Goal: Check status: Check status

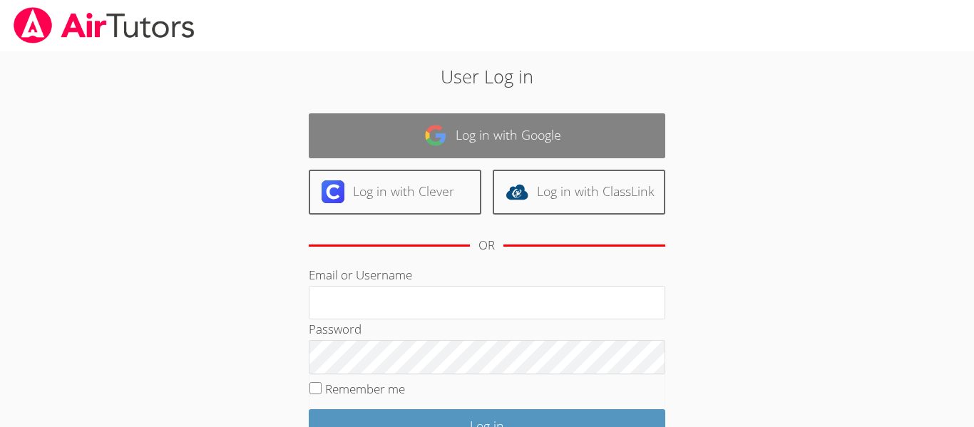
click at [424, 144] on img at bounding box center [435, 135] width 23 height 23
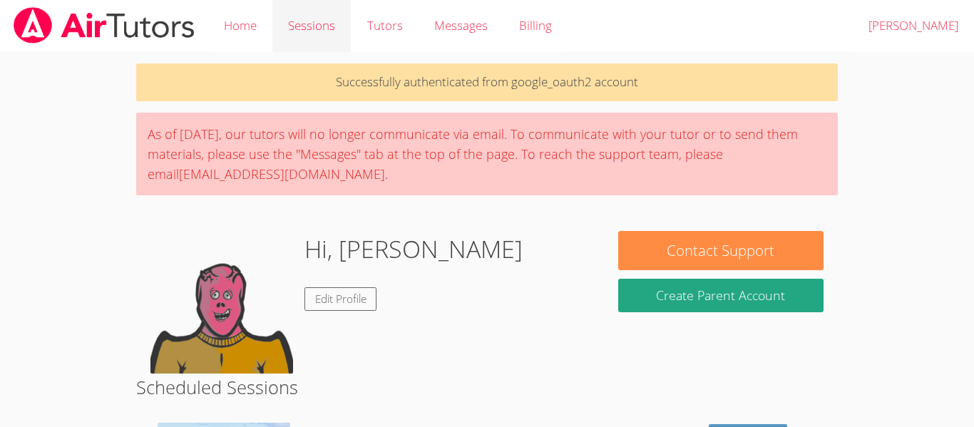
click at [344, 26] on link "Sessions" at bounding box center [311, 26] width 78 height 52
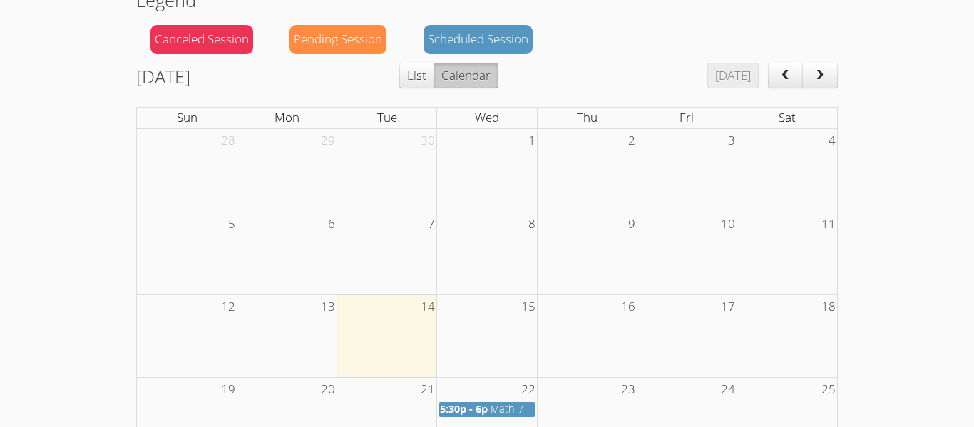
scroll to position [130, 0]
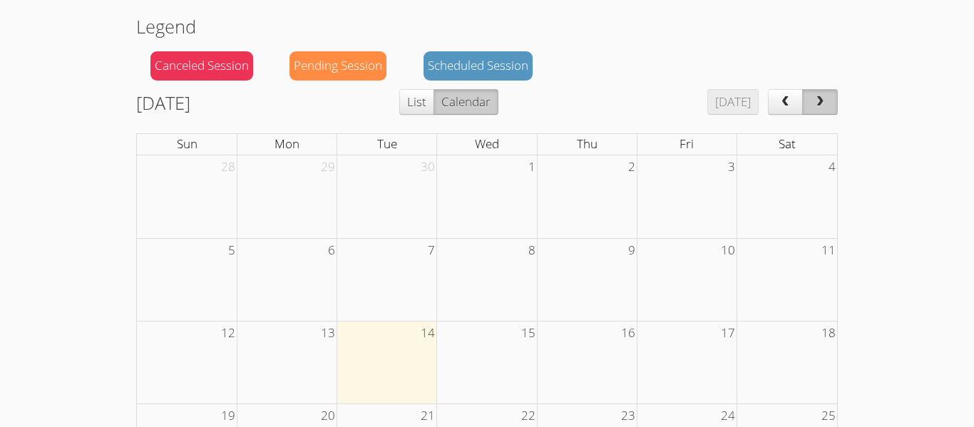
click at [807, 96] on button "next" at bounding box center [820, 102] width 36 height 26
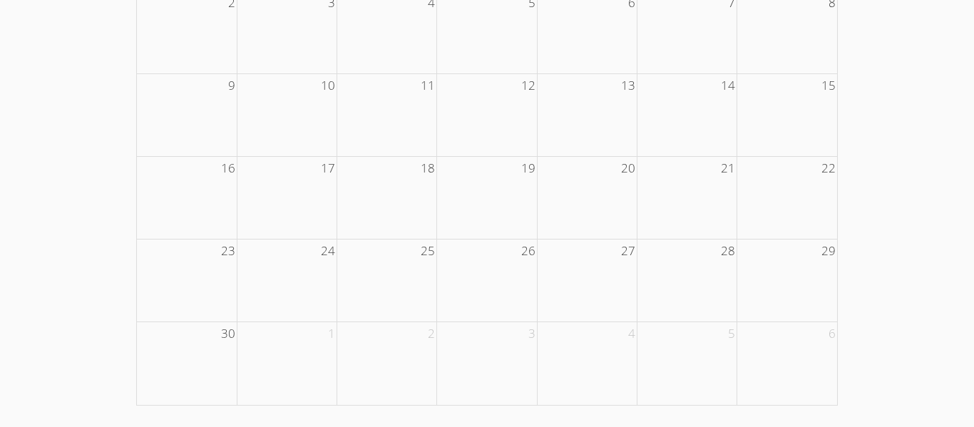
scroll to position [0, 0]
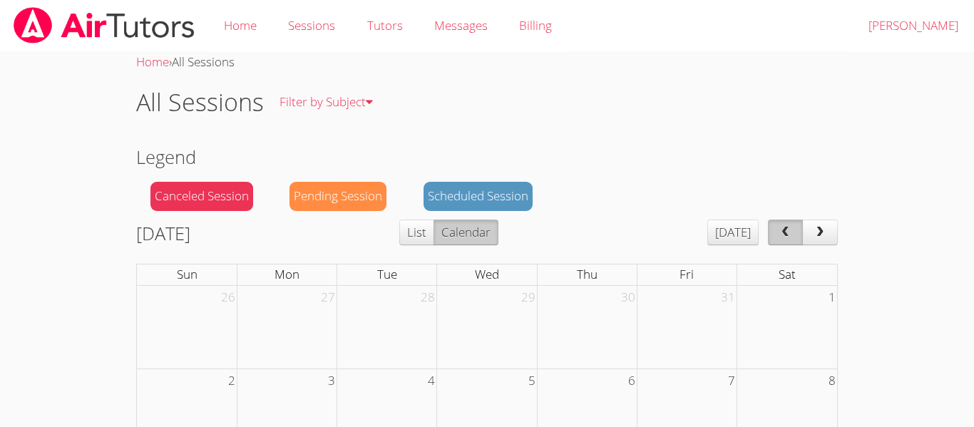
click at [786, 241] on button "prev" at bounding box center [786, 233] width 36 height 26
click at [334, 201] on div "Pending Session" at bounding box center [337, 196] width 97 height 29
click at [474, 195] on div "Scheduled Session" at bounding box center [478, 196] width 109 height 29
click at [482, 230] on button "Calendar" at bounding box center [466, 233] width 65 height 26
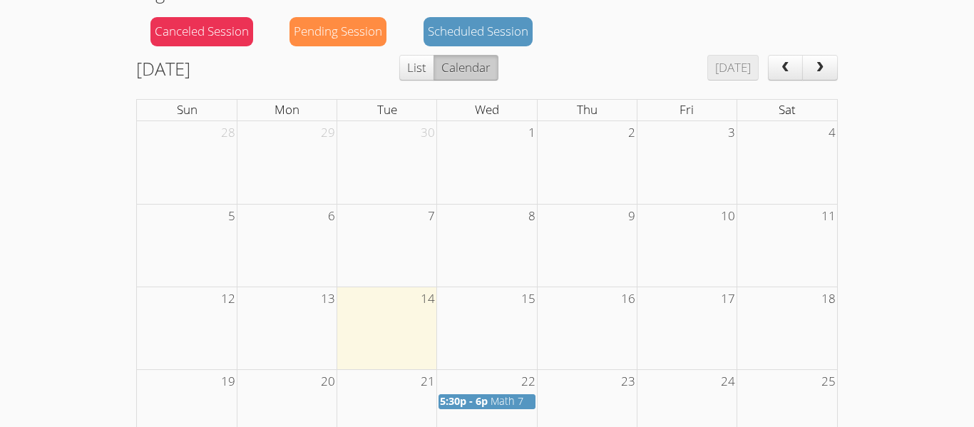
scroll to position [165, 0]
click at [769, 65] on button "prev" at bounding box center [786, 67] width 36 height 26
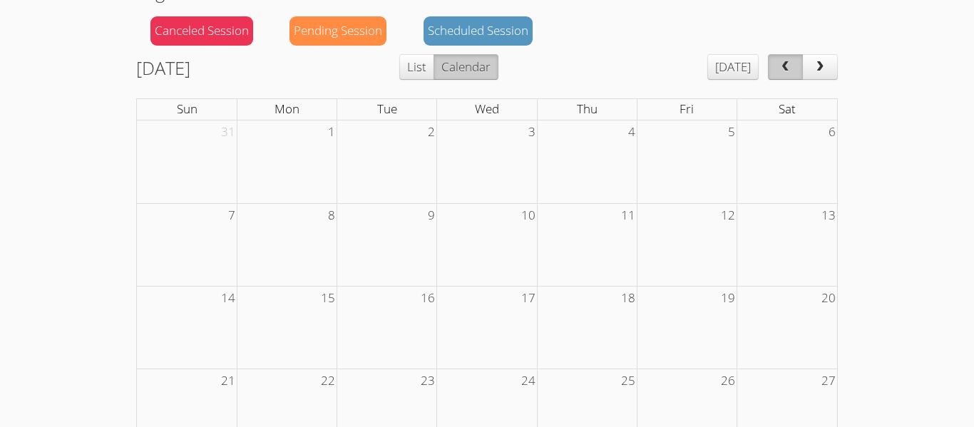
click at [769, 65] on button "prev" at bounding box center [786, 67] width 36 height 26
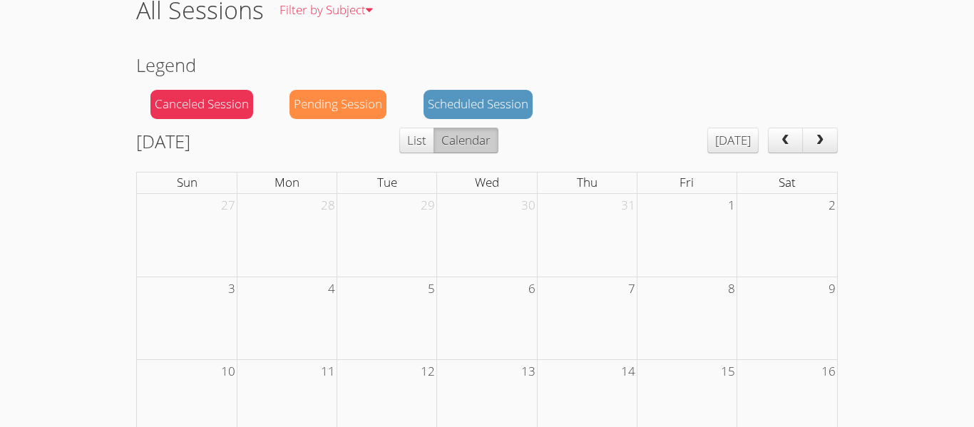
scroll to position [75, 0]
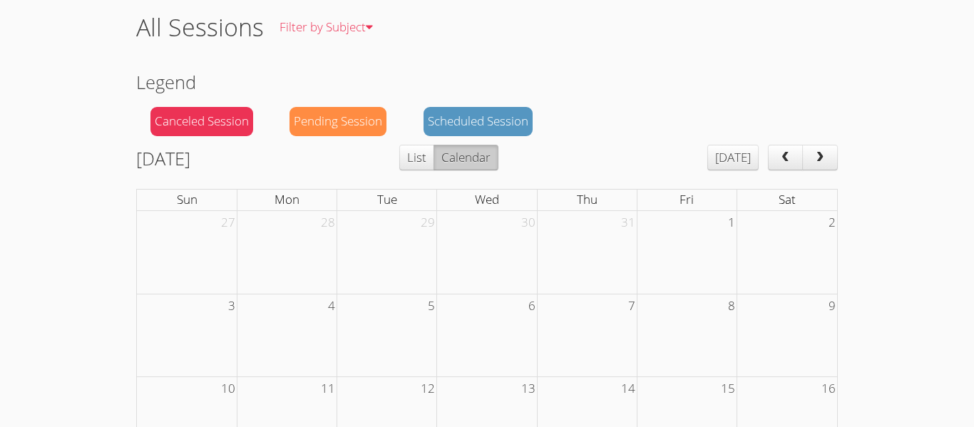
click at [780, 169] on button "prev" at bounding box center [786, 158] width 36 height 26
click at [780, 168] on button "prev" at bounding box center [786, 158] width 36 height 26
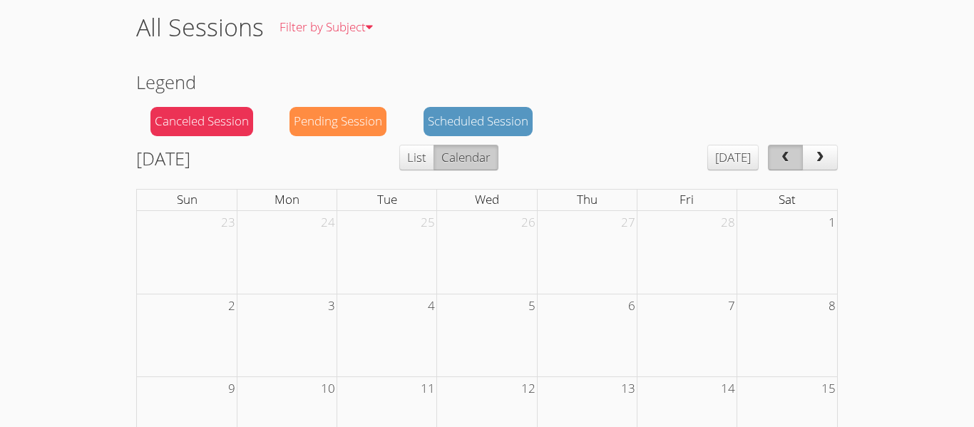
click at [780, 168] on button "prev" at bounding box center [786, 158] width 36 height 26
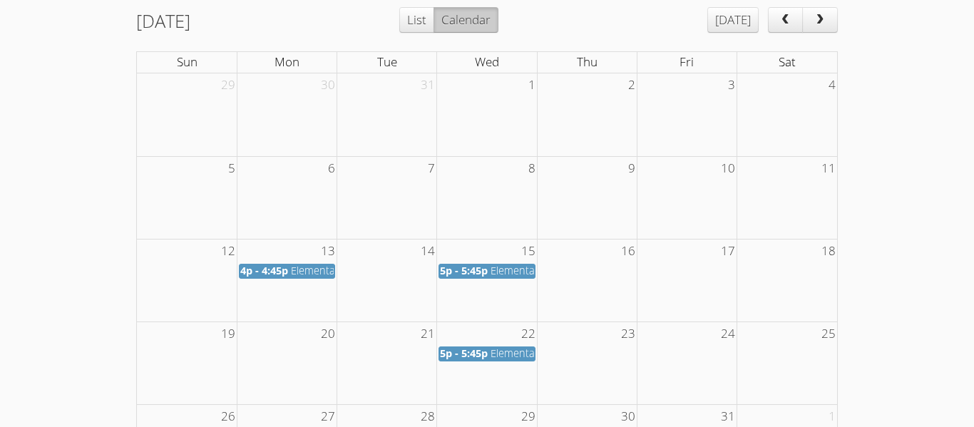
scroll to position [211, 0]
click at [827, 34] on button "next" at bounding box center [820, 22] width 36 height 26
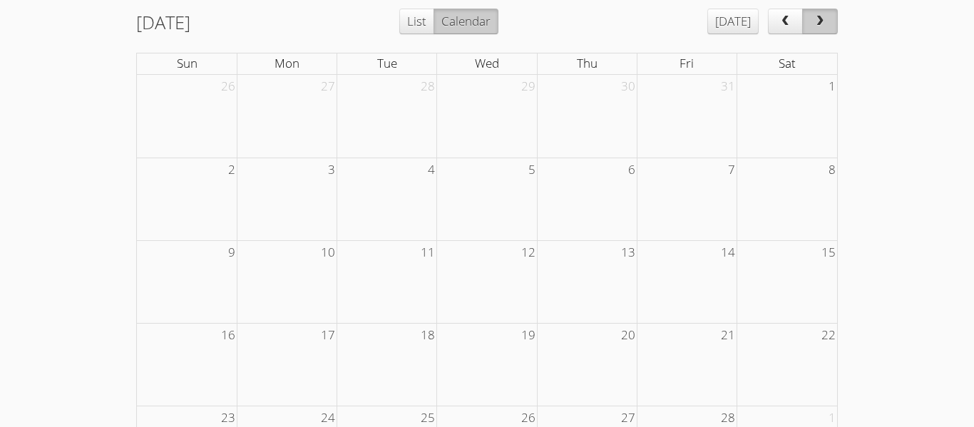
click at [827, 34] on button "next" at bounding box center [820, 22] width 36 height 26
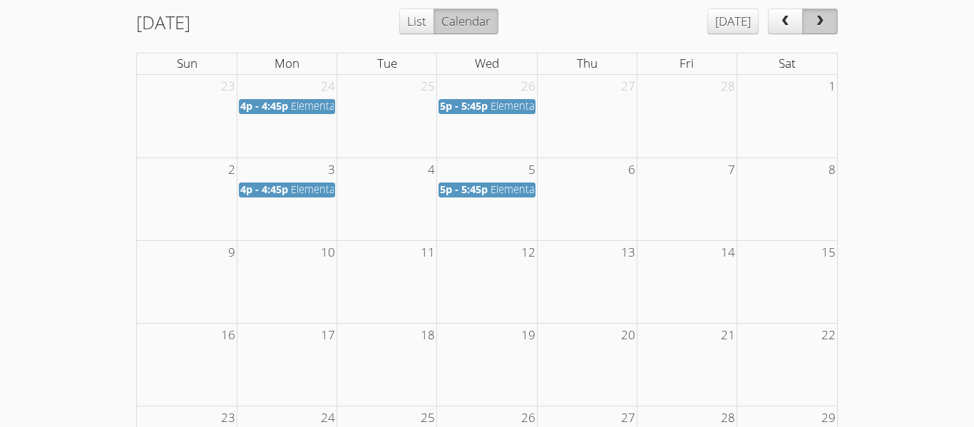
click at [827, 34] on button "next" at bounding box center [820, 22] width 36 height 26
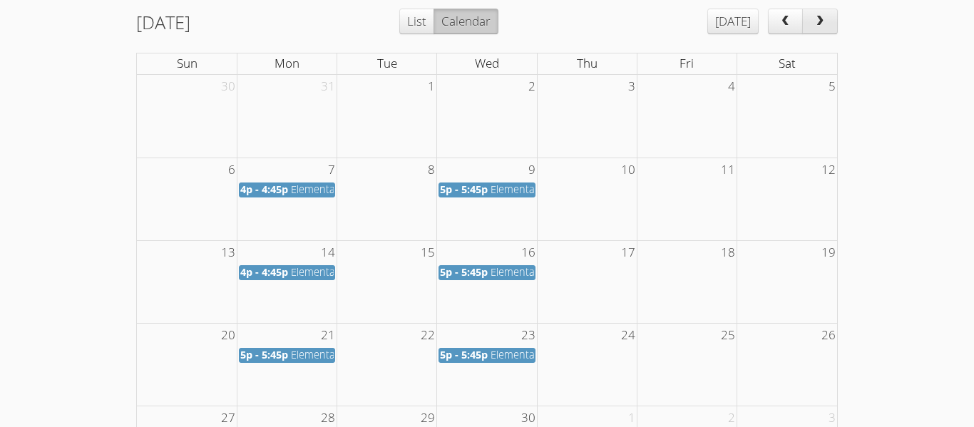
click at [816, 24] on span "next" at bounding box center [820, 22] width 14 height 12
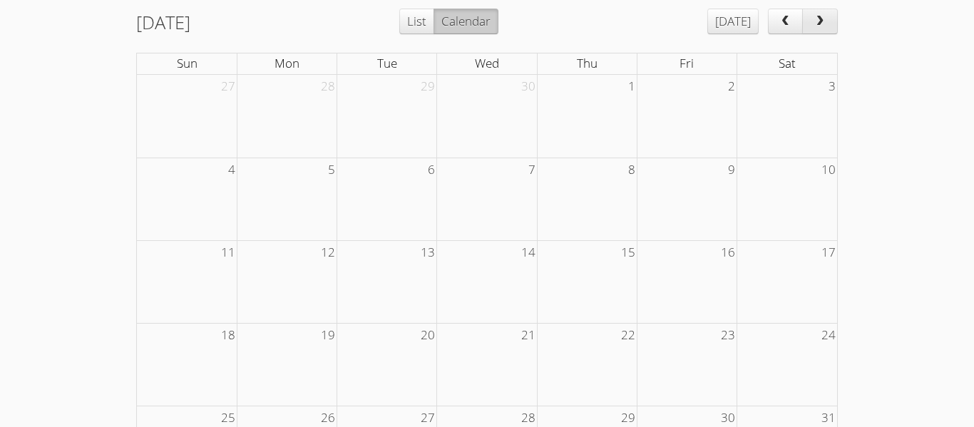
click at [816, 24] on span "next" at bounding box center [820, 22] width 14 height 12
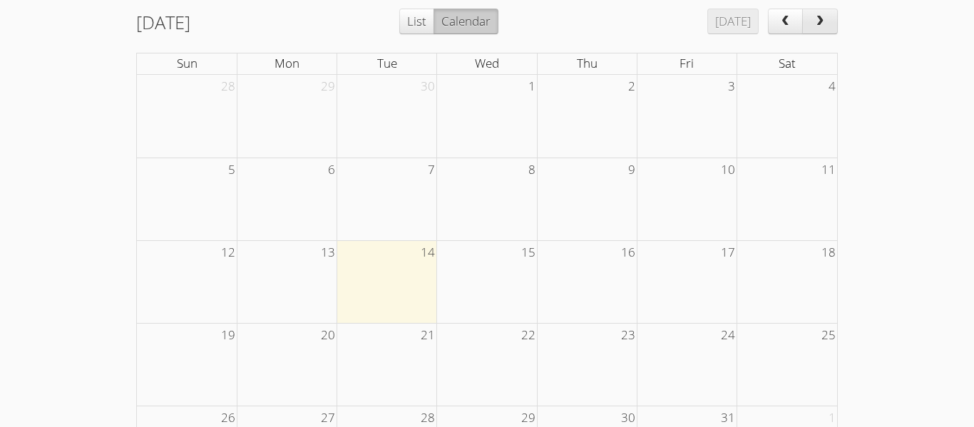
click at [816, 24] on span "next" at bounding box center [820, 22] width 14 height 12
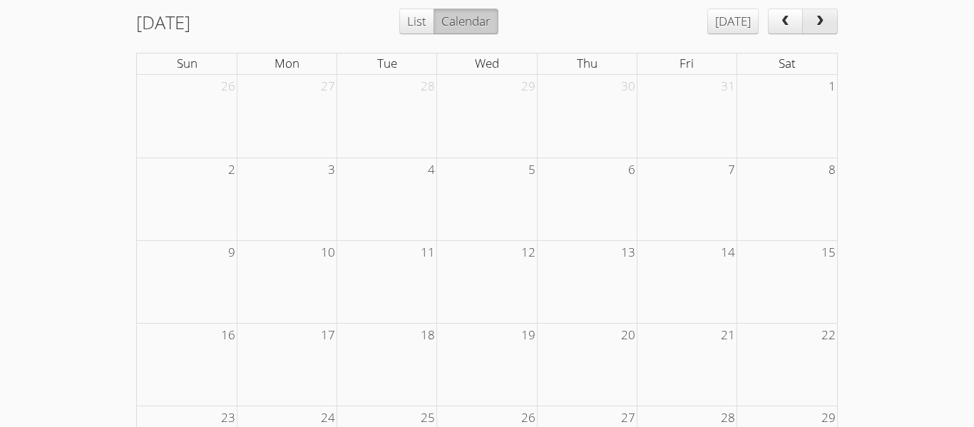
click at [816, 24] on span "next" at bounding box center [820, 22] width 14 height 12
click at [787, 22] on span "prev" at bounding box center [785, 22] width 14 height 12
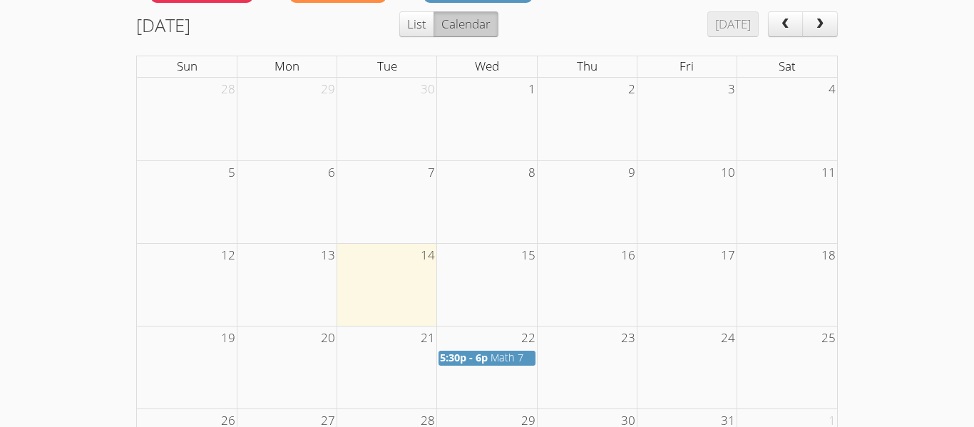
scroll to position [205, 0]
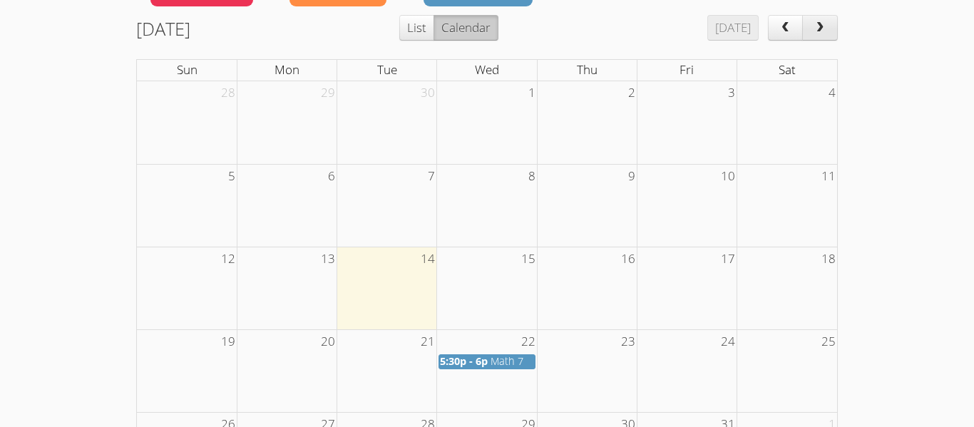
click at [827, 22] on button "next" at bounding box center [820, 28] width 36 height 26
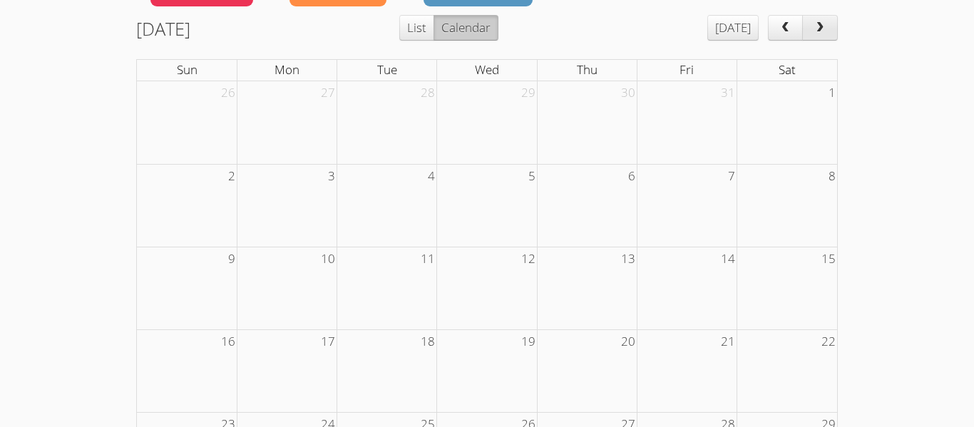
click at [827, 22] on button "next" at bounding box center [820, 28] width 36 height 26
click at [778, 31] on span "prev" at bounding box center [785, 28] width 14 height 12
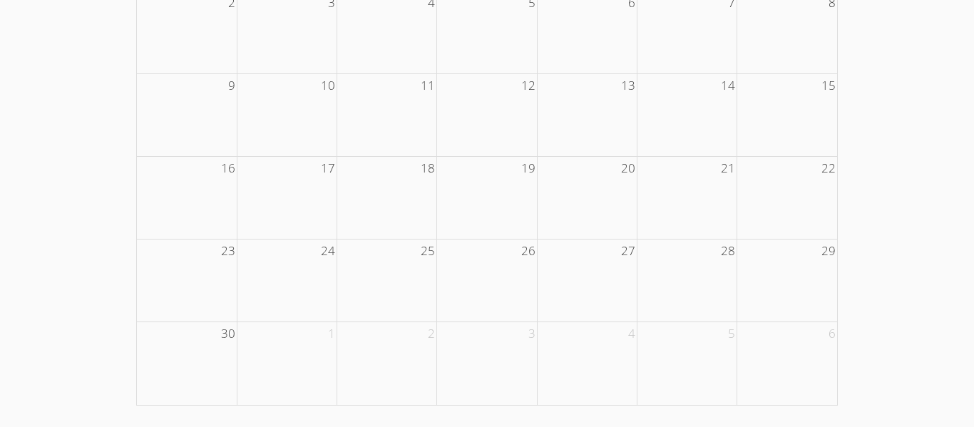
scroll to position [0, 0]
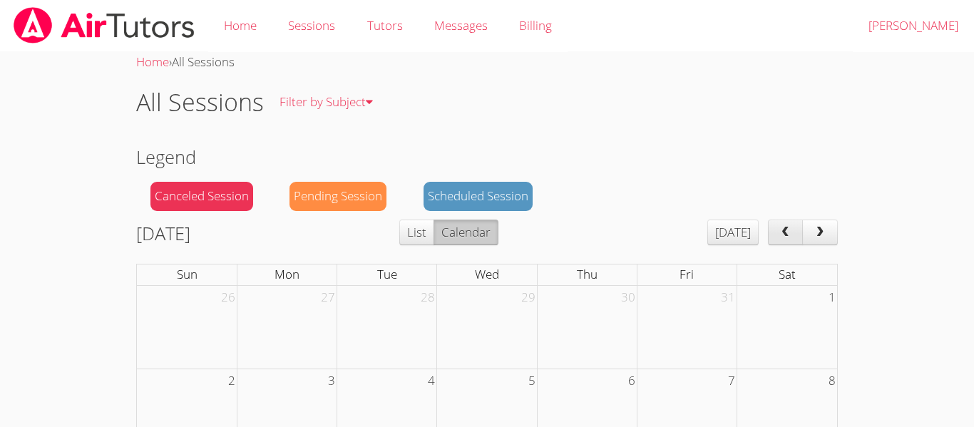
click at [786, 240] on button "prev" at bounding box center [786, 233] width 36 height 26
